Goal: Information Seeking & Learning: Learn about a topic

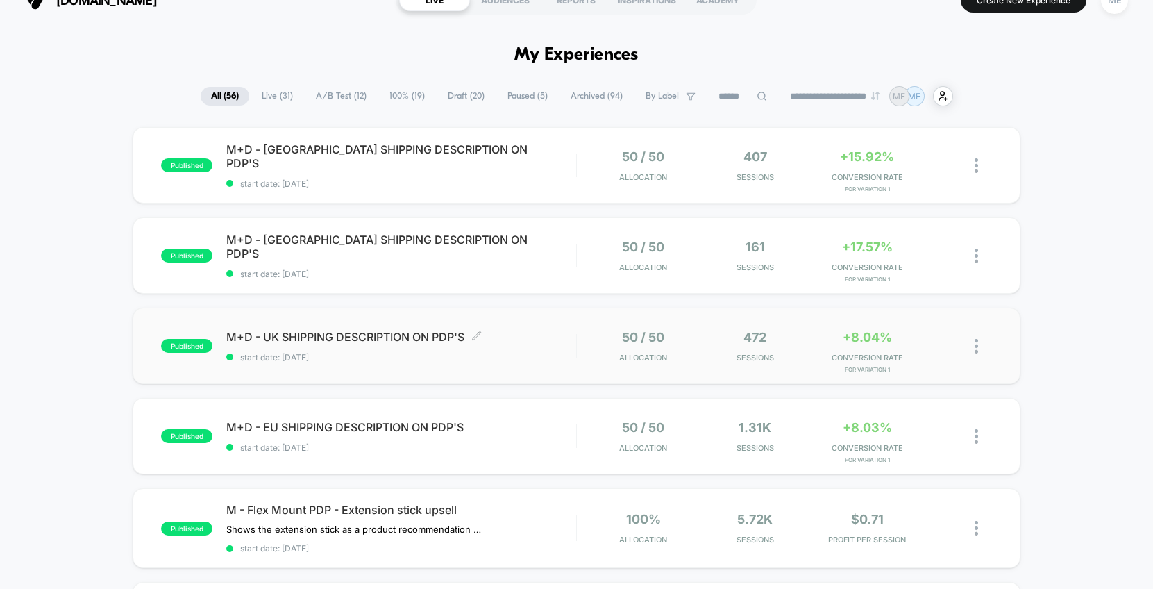
scroll to position [31, 0]
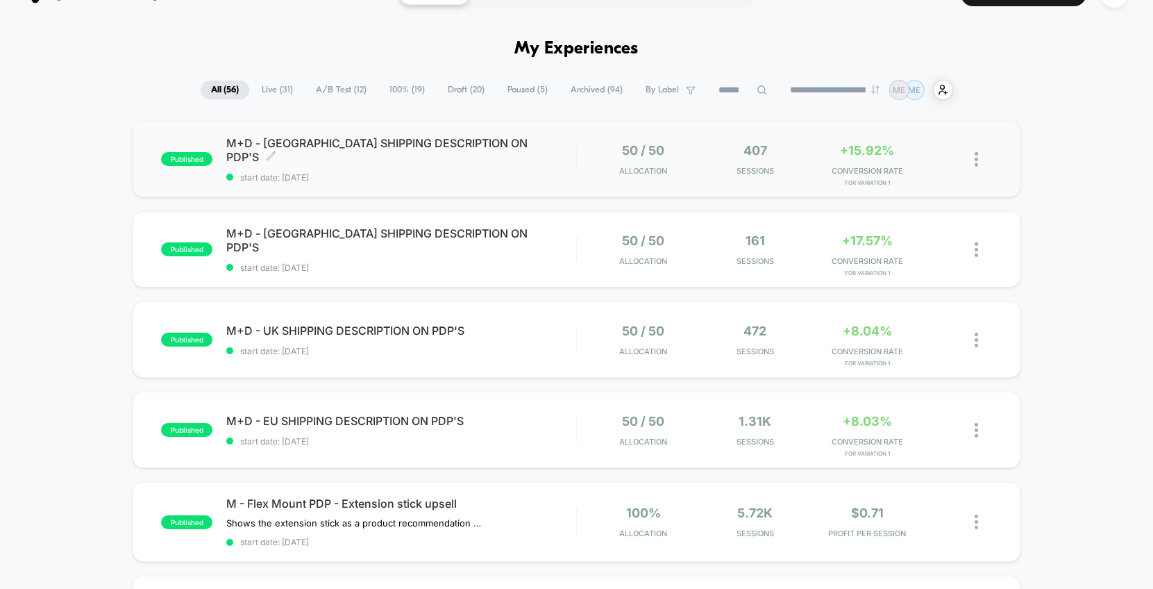
click at [567, 148] on span "M+D - [GEOGRAPHIC_DATA] SHIPPING DESCRIPTION ON PDP'S Click to edit experience …" at bounding box center [401, 150] width 350 height 28
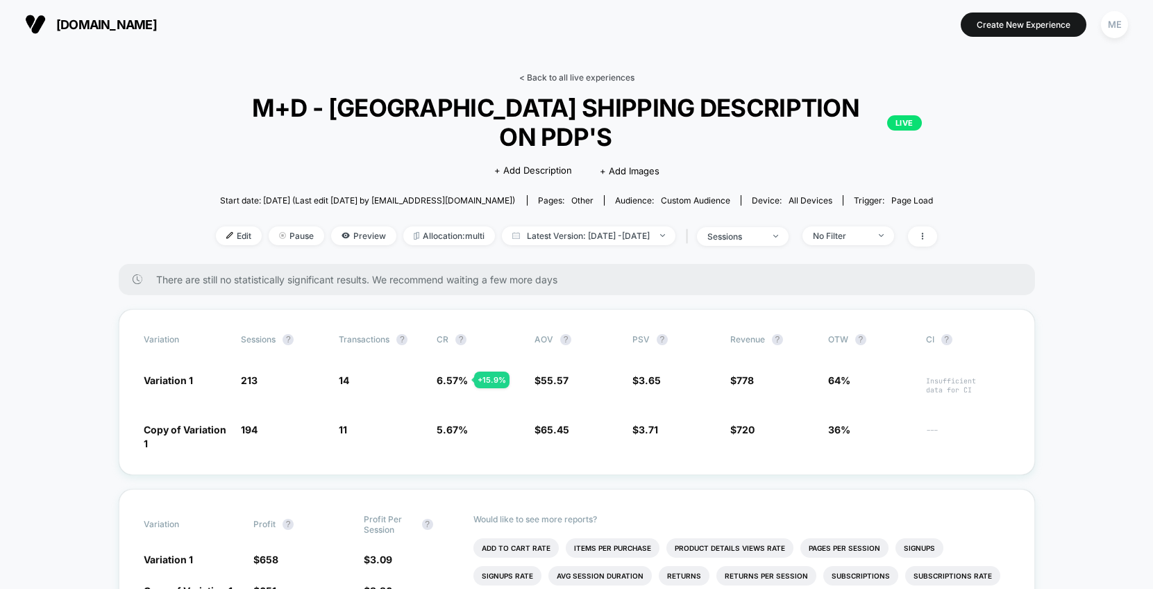
click at [579, 74] on link "< Back to all live experiences" at bounding box center [576, 77] width 115 height 10
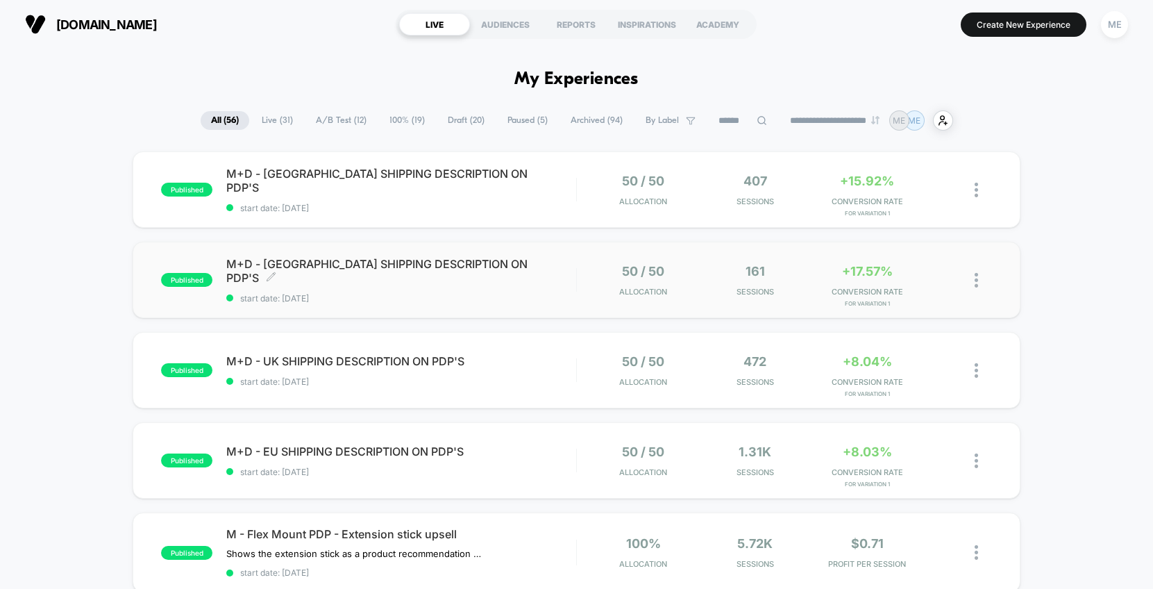
click at [555, 285] on div "M+D - CANADA SHIPPING DESCRIPTION ON PDP'S Click to edit experience details Cli…" at bounding box center [401, 280] width 350 height 47
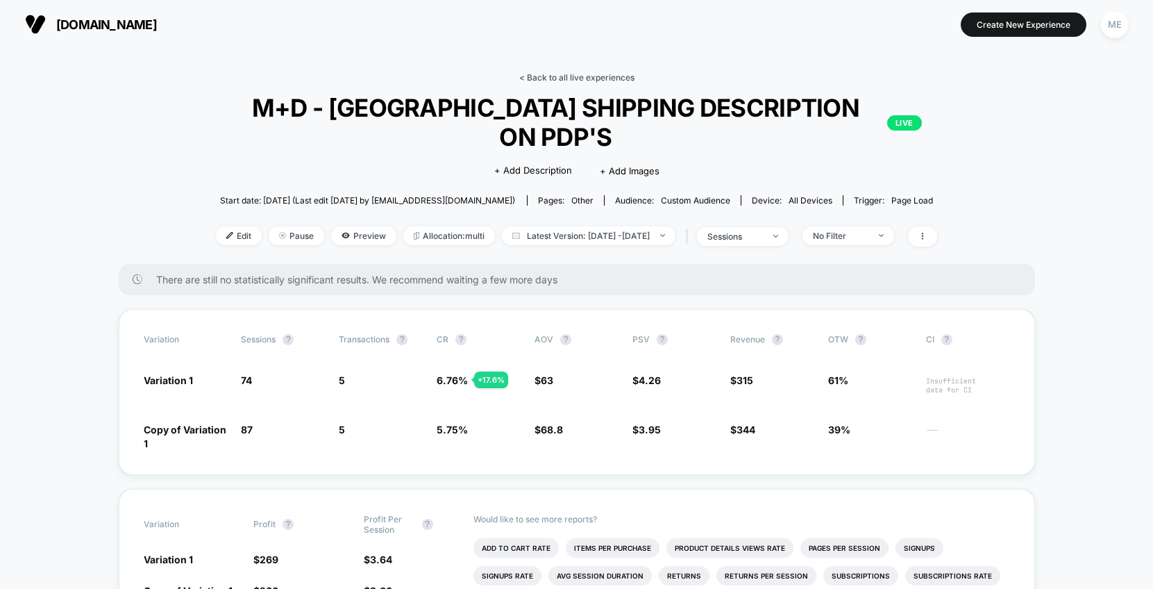
click at [596, 77] on link "< Back to all live experiences" at bounding box center [576, 77] width 115 height 10
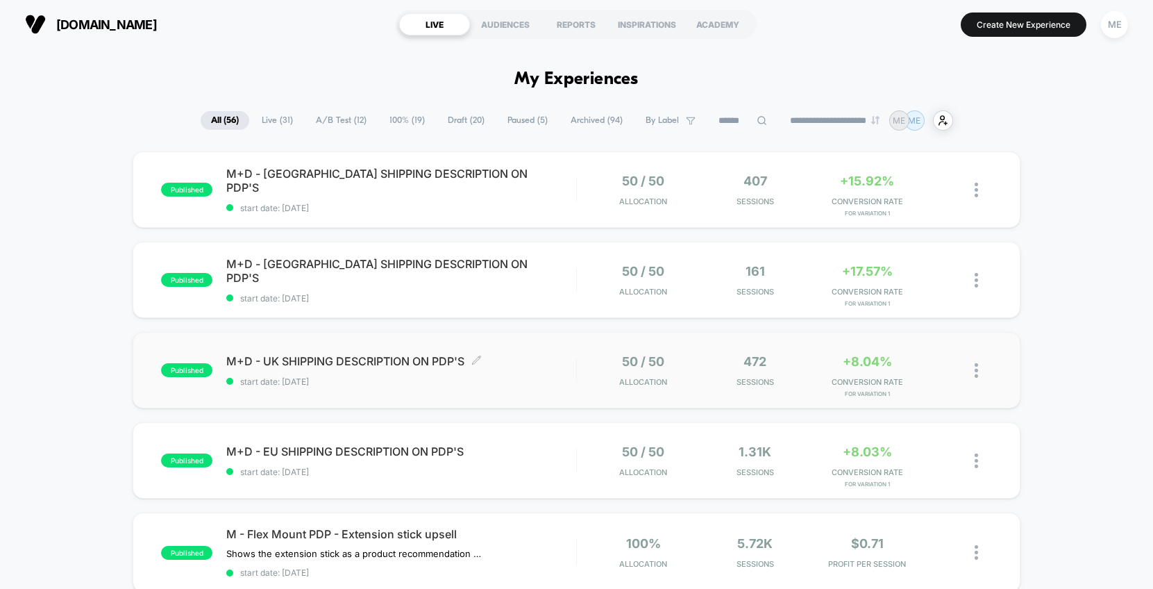
click at [553, 365] on span "M+D - UK SHIPPING DESCRIPTION ON PDP'S Click to edit experience details" at bounding box center [401, 361] width 350 height 14
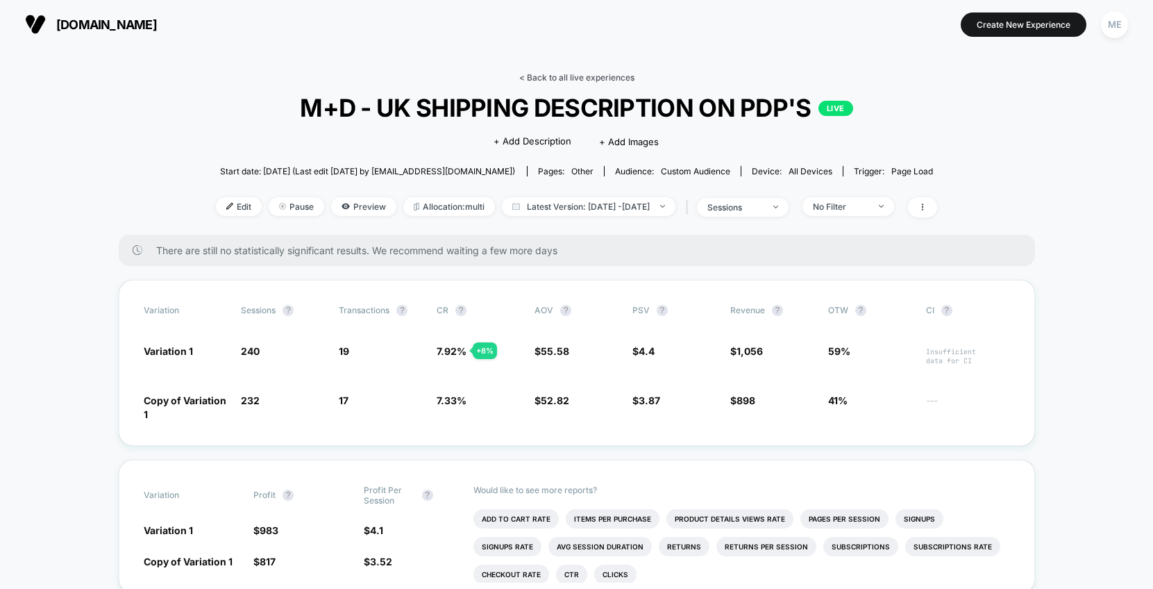
click at [588, 79] on link "< Back to all live experiences" at bounding box center [576, 77] width 115 height 10
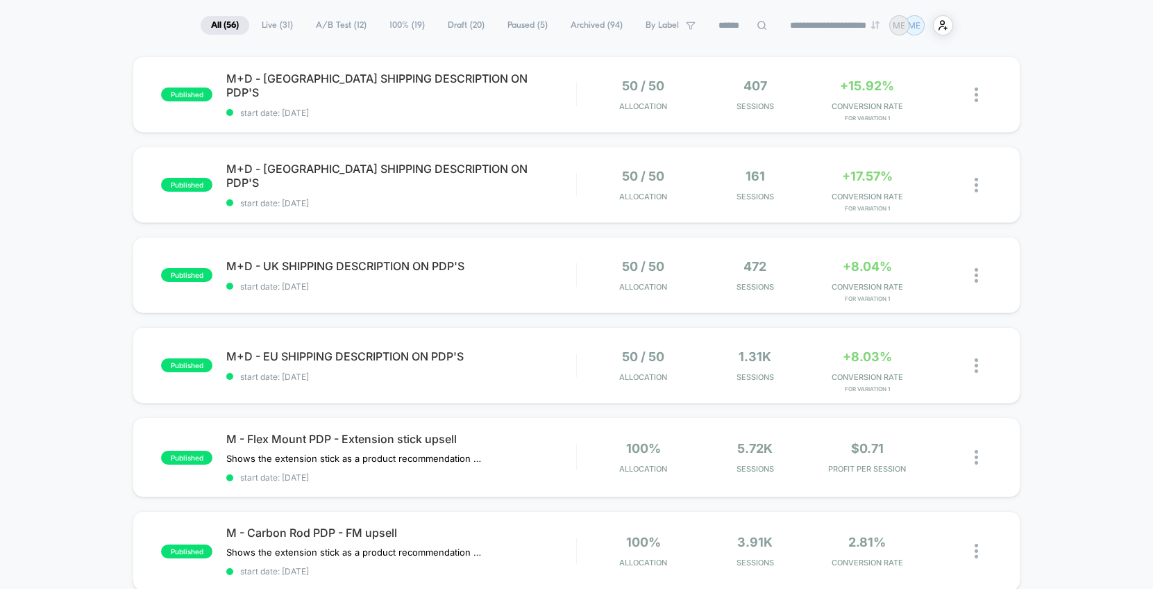
scroll to position [106, 0]
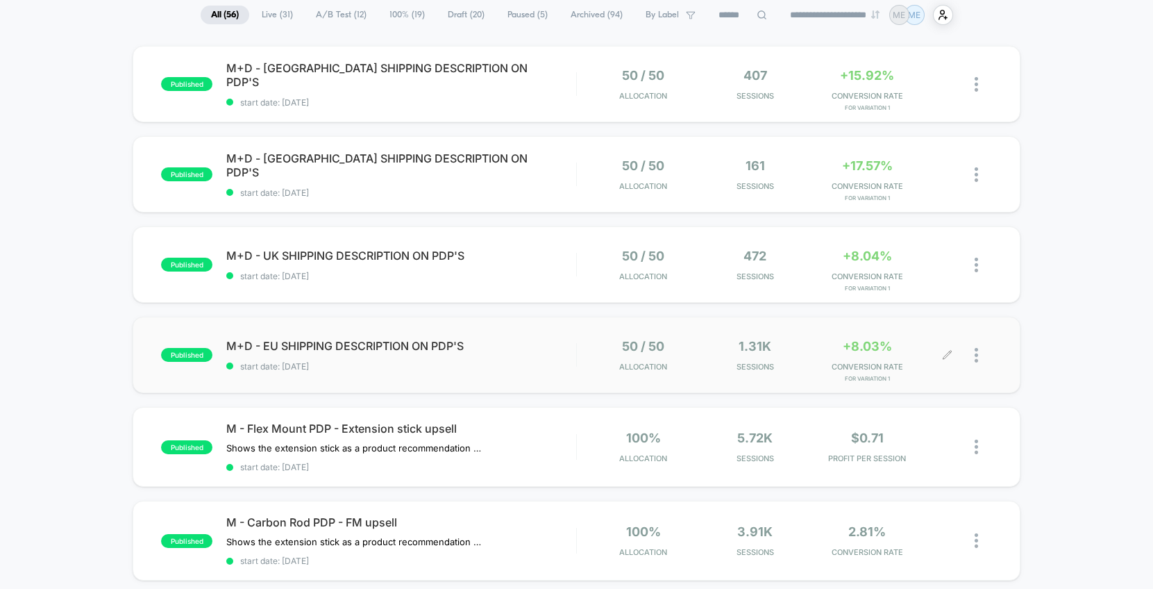
click at [583, 345] on div "50 / 50 Allocation 1.31k Sessions +8.03% CONVERSION RATE for Variation 1" at bounding box center [784, 355] width 415 height 33
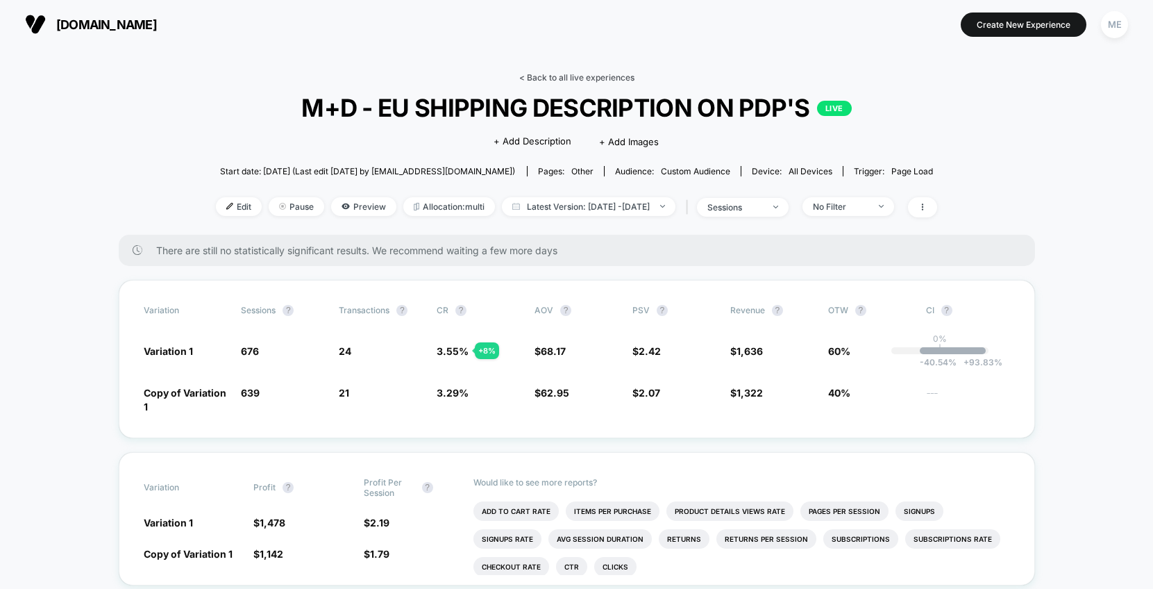
click at [608, 73] on link "< Back to all live experiences" at bounding box center [576, 77] width 115 height 10
